Goal: Task Accomplishment & Management: Complete application form

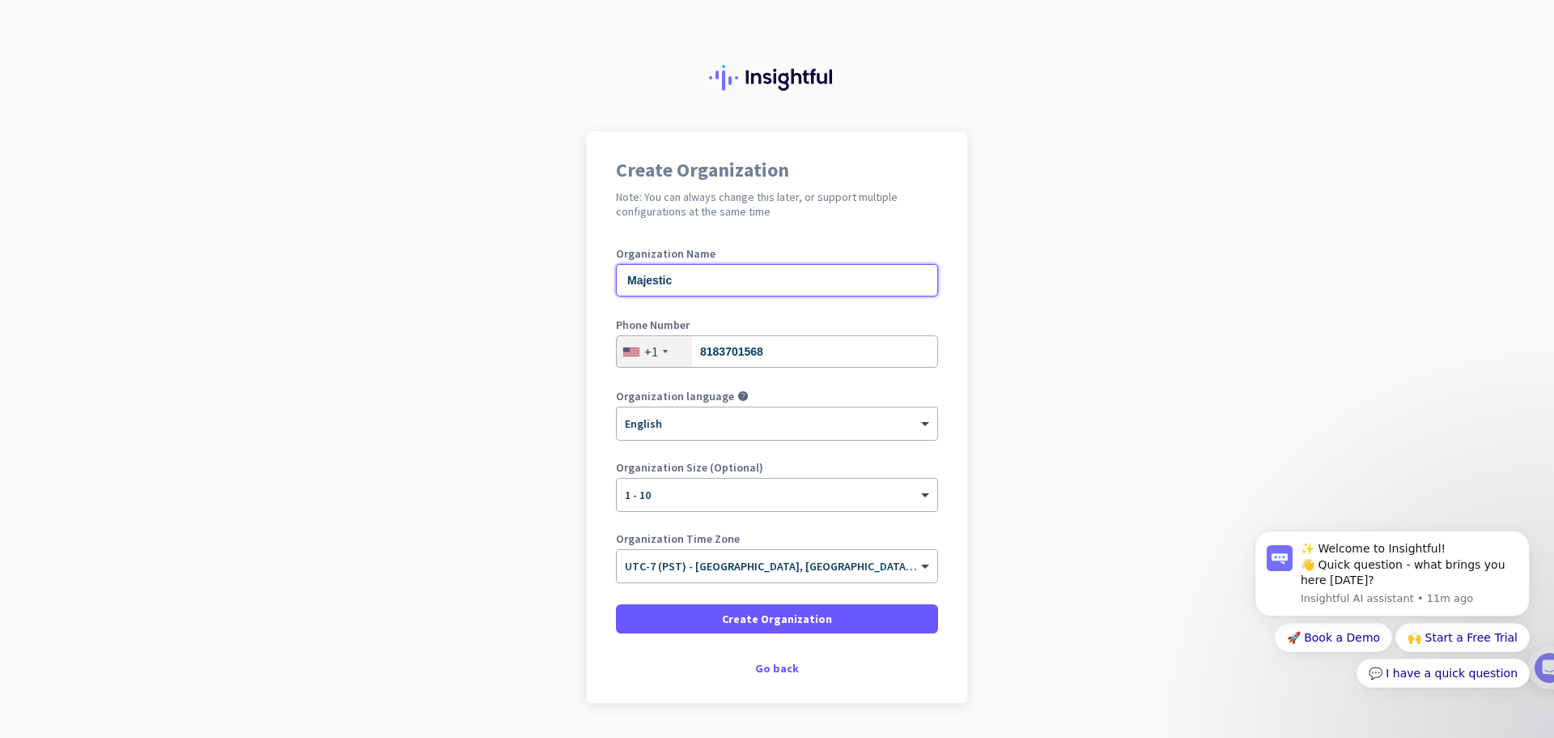
click at [745, 269] on input "Majestic" at bounding box center [777, 280] width 322 height 32
type input "Majestic Asset Management"
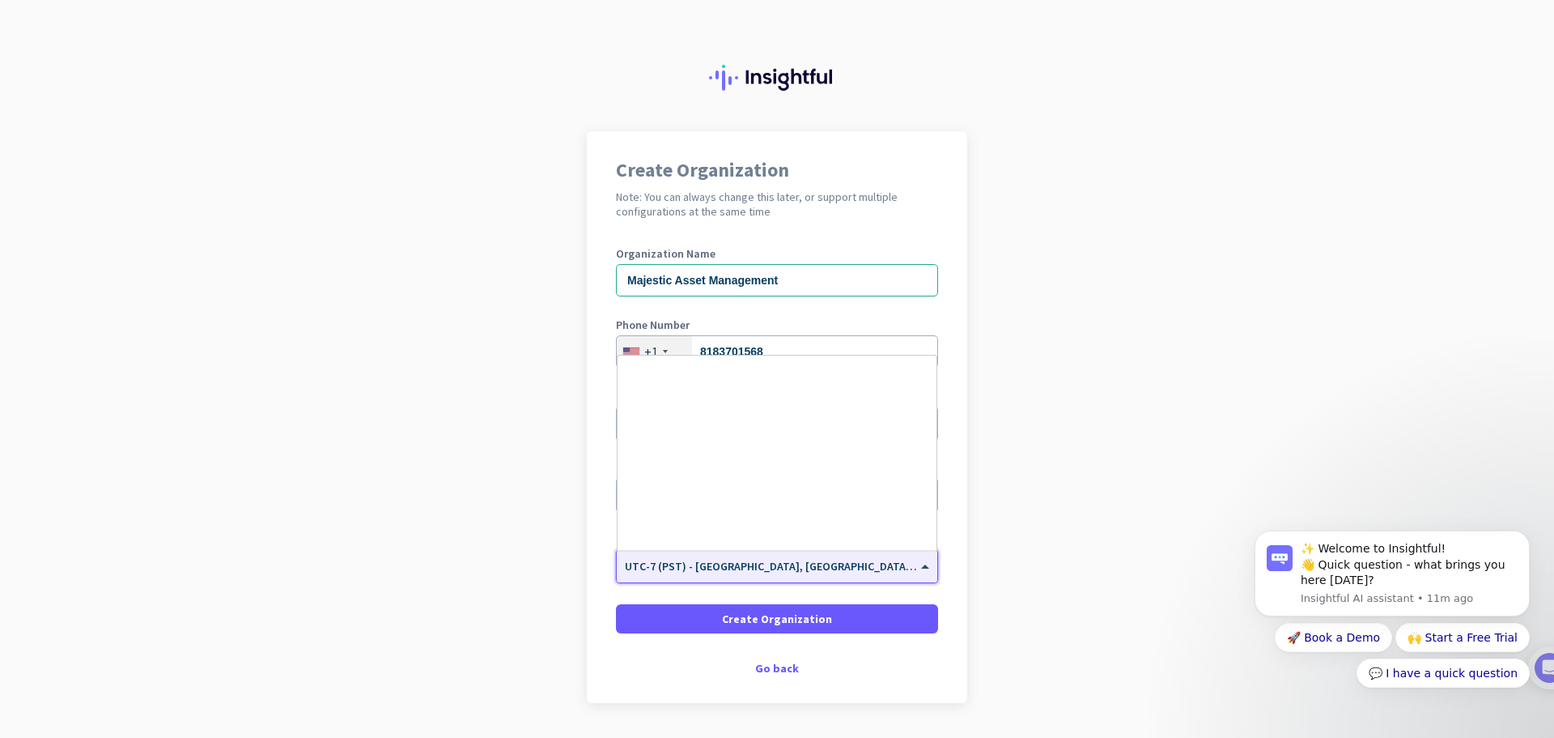
click at [927, 569] on span at bounding box center [927, 566] width 20 height 14
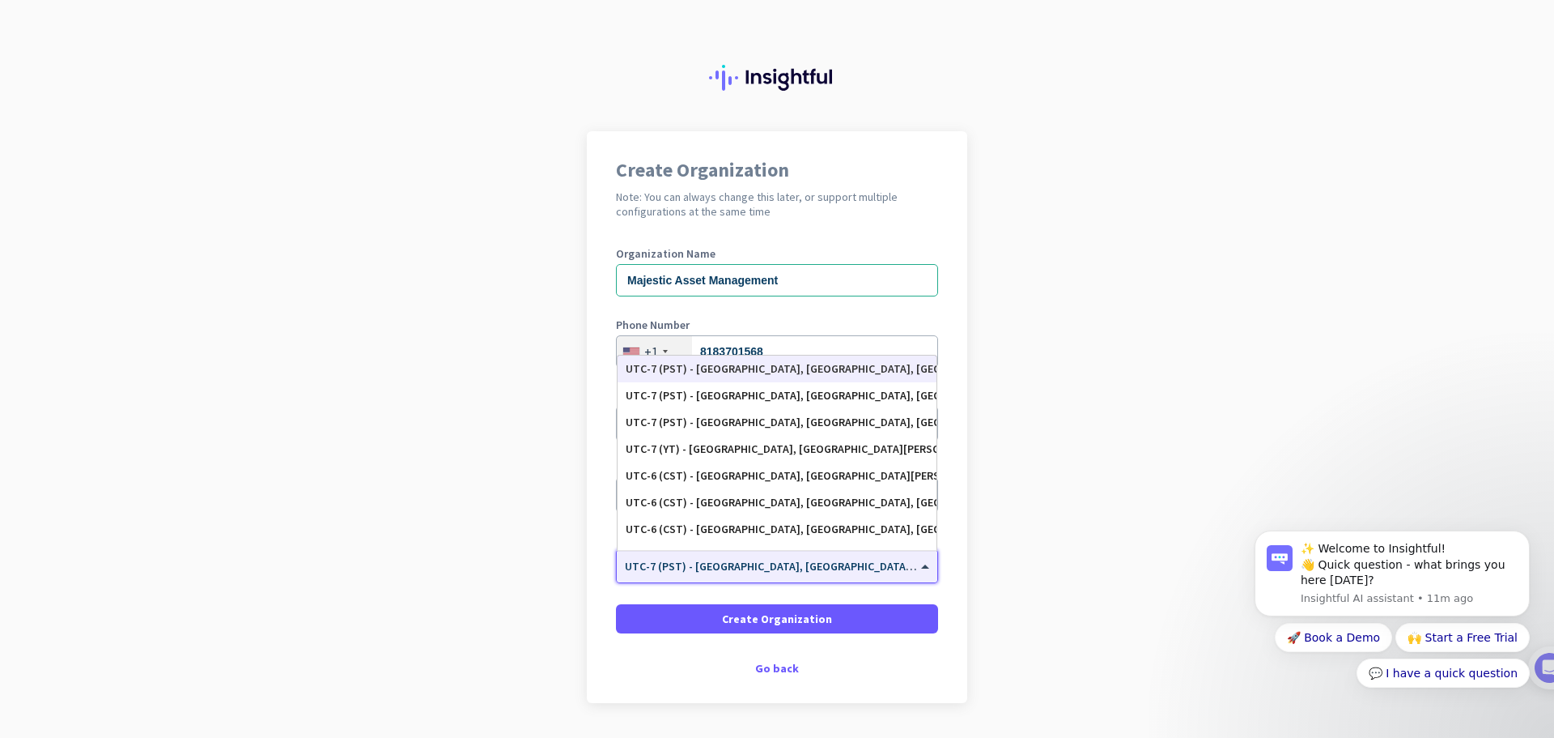
click at [927, 569] on span at bounding box center [927, 566] width 20 height 14
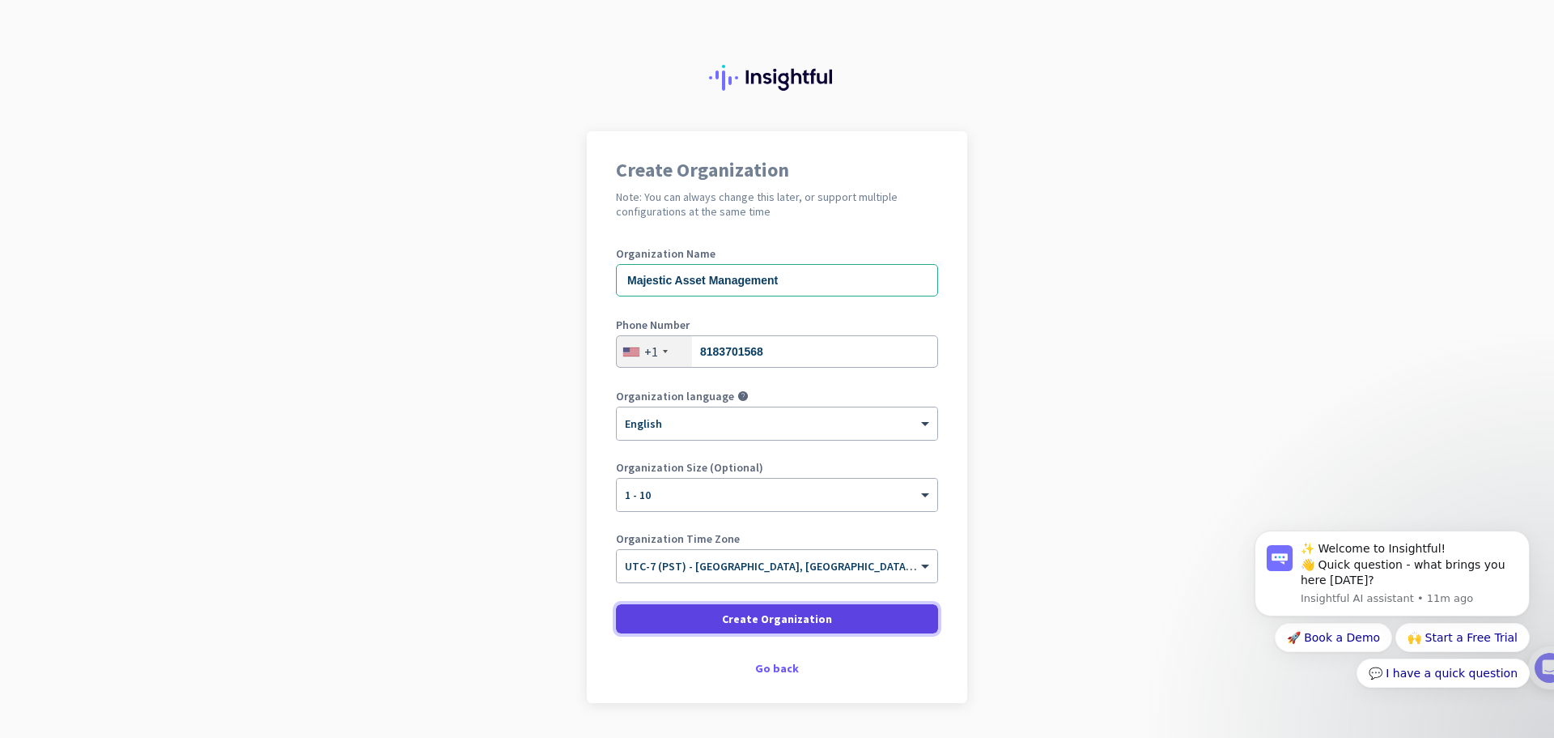
click at [898, 624] on span at bounding box center [777, 618] width 322 height 39
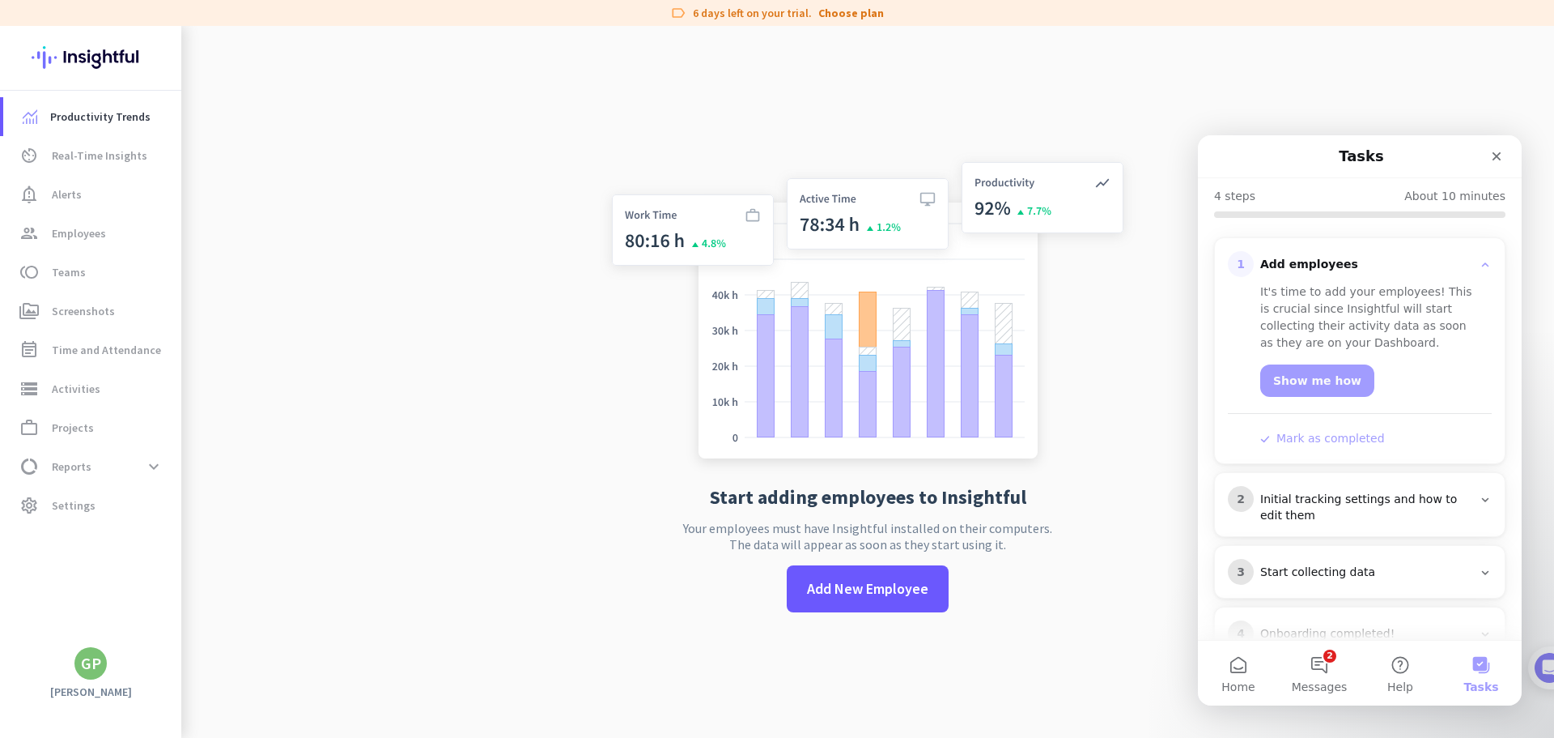
scroll to position [162, 0]
click at [1326, 380] on link "Show me how" at bounding box center [1317, 379] width 114 height 32
